Goal: Obtain resource: Download file/media

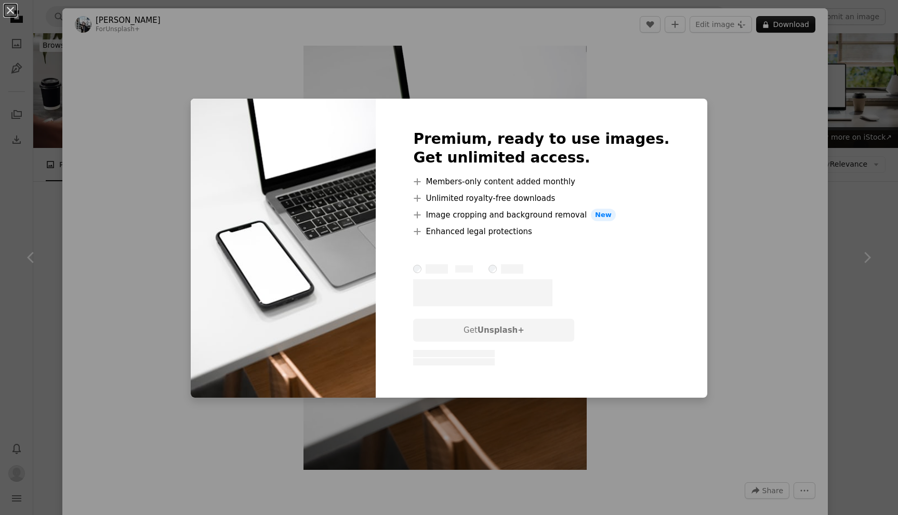
scroll to position [4172, 0]
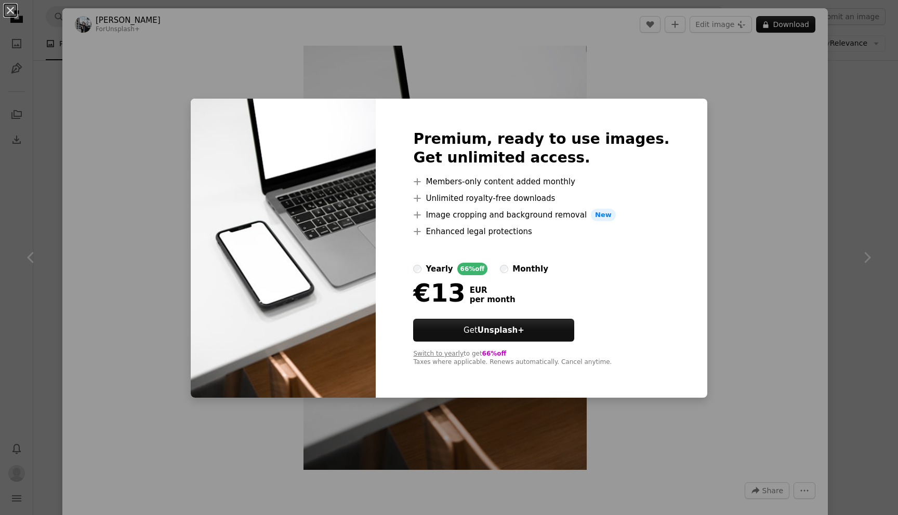
click at [751, 222] on div "An X shape Premium, ready to use images. Get unlimited access. A plus sign Memb…" at bounding box center [449, 257] width 898 height 515
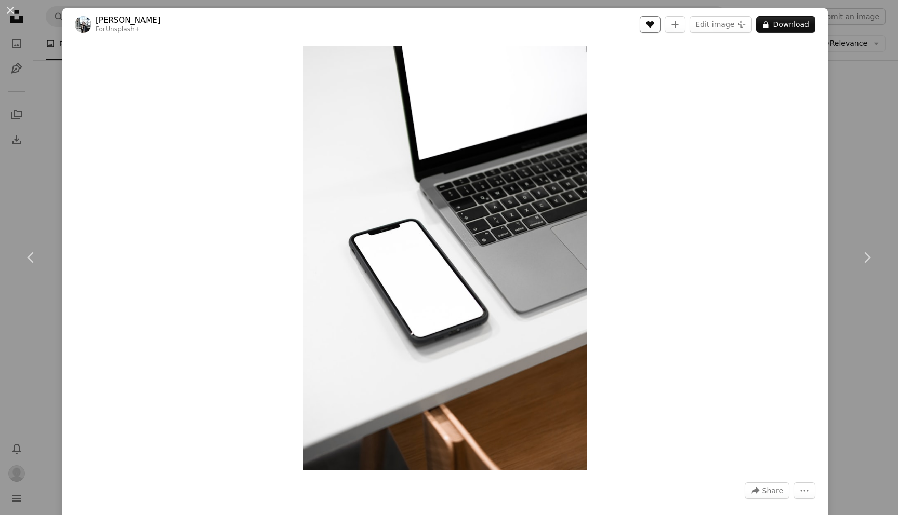
click at [658, 19] on button "A heart" at bounding box center [650, 24] width 21 height 17
click at [870, 140] on div "An X shape Chevron left Chevron right [PERSON_NAME] For Unsplash+ A heart A plu…" at bounding box center [449, 257] width 898 height 515
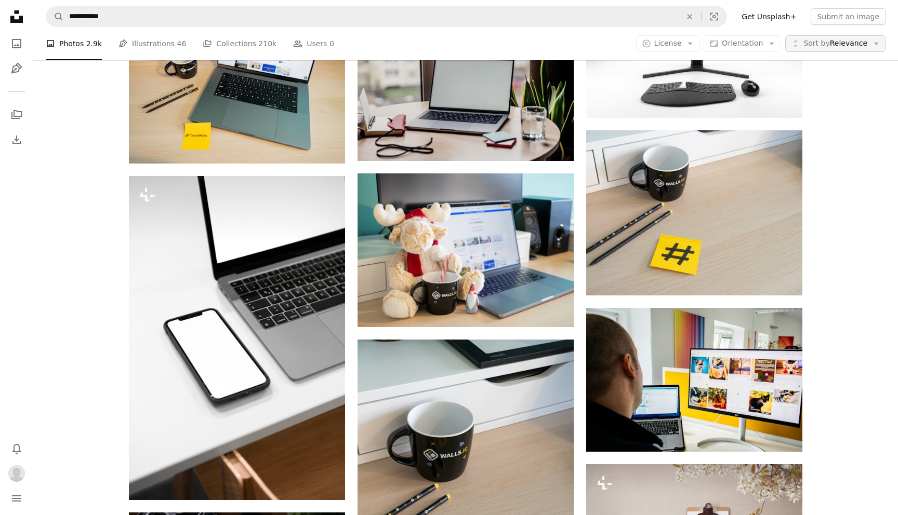
scroll to position [4140, 0]
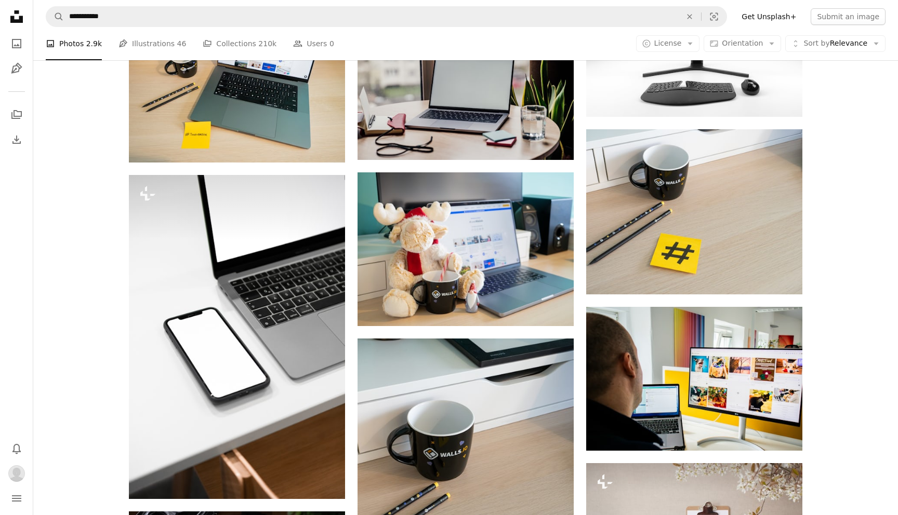
click at [14, 20] on icon at bounding box center [16, 16] width 12 height 12
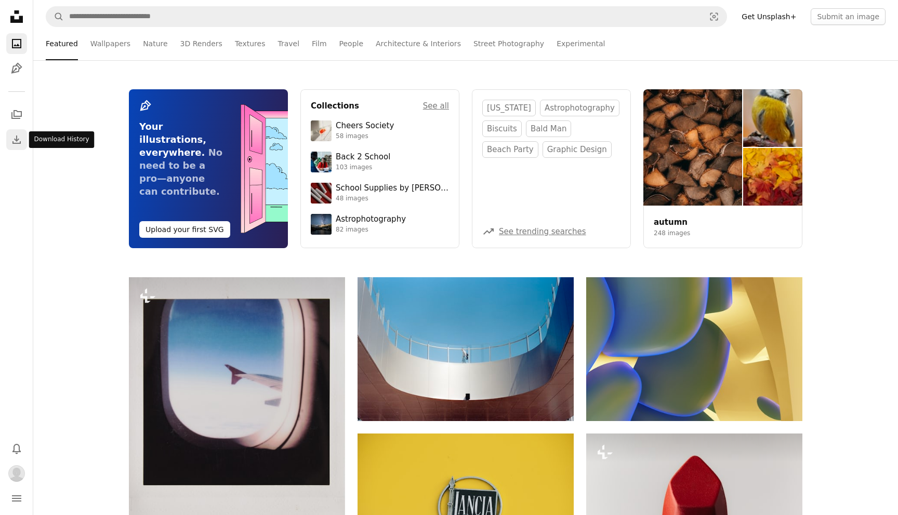
click at [8, 140] on link "Download" at bounding box center [16, 139] width 21 height 21
